Goal: Use online tool/utility: Utilize a website feature to perform a specific function

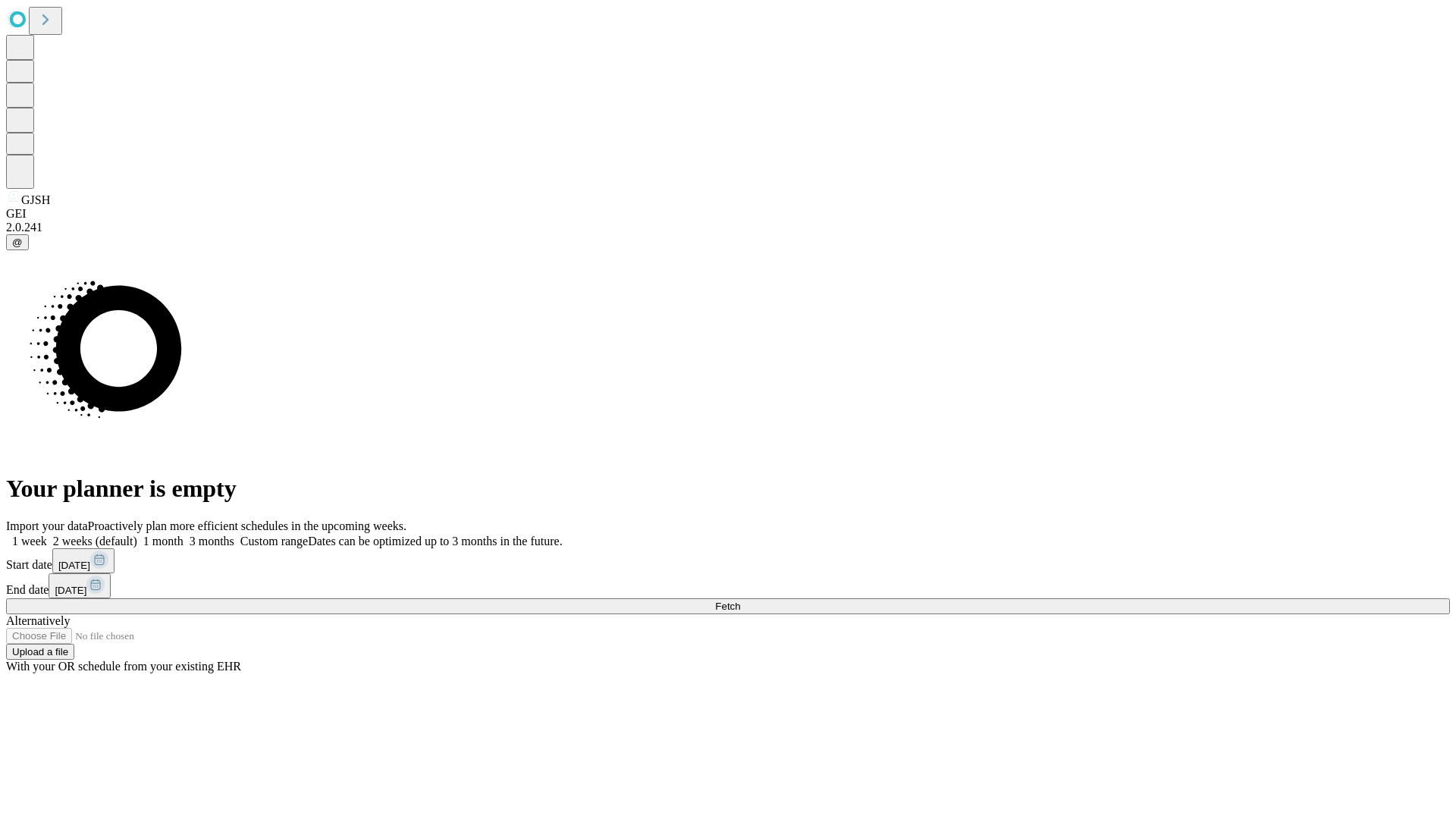
click at [740, 600] on span "Fetch" at bounding box center [727, 606] width 25 height 12
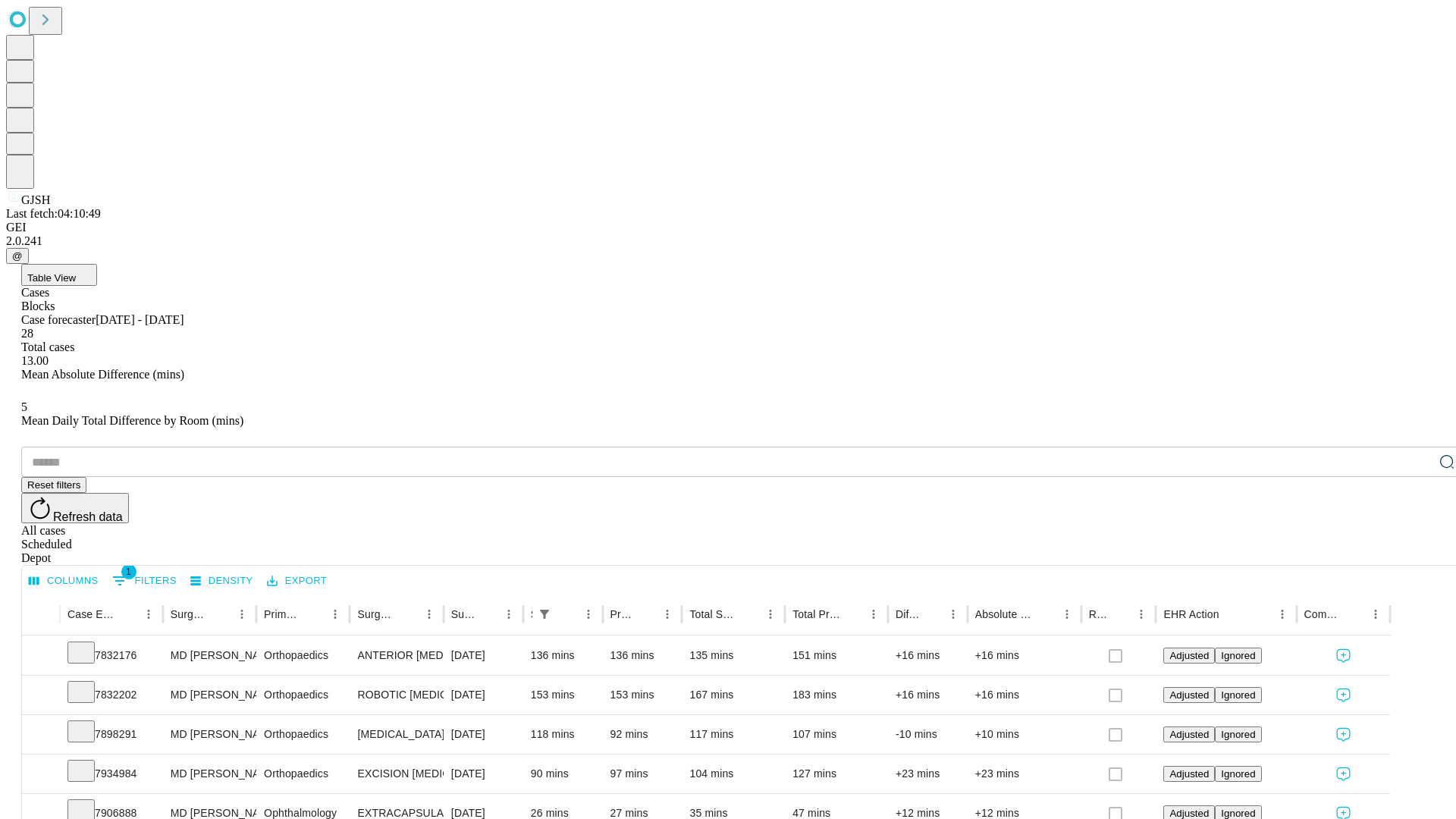
click at [76, 272] on span "Table View" at bounding box center [51, 278] width 48 height 12
